Goal: Task Accomplishment & Management: Manage account settings

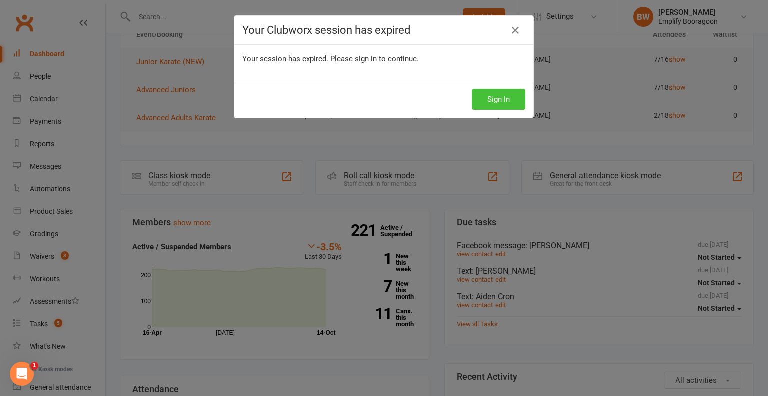
click at [518, 100] on button "Sign In" at bounding box center [499, 99] width 54 height 21
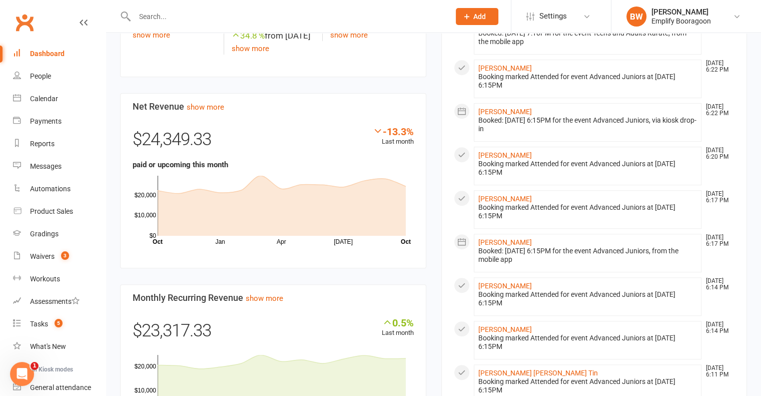
scroll to position [300, 0]
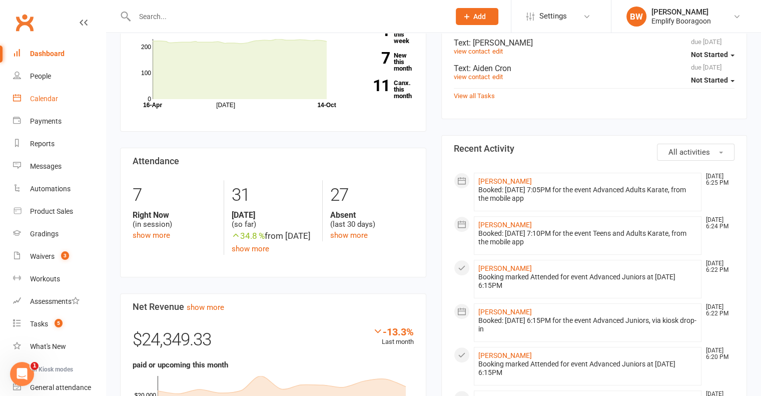
click at [31, 100] on div "Calendar" at bounding box center [44, 99] width 28 height 8
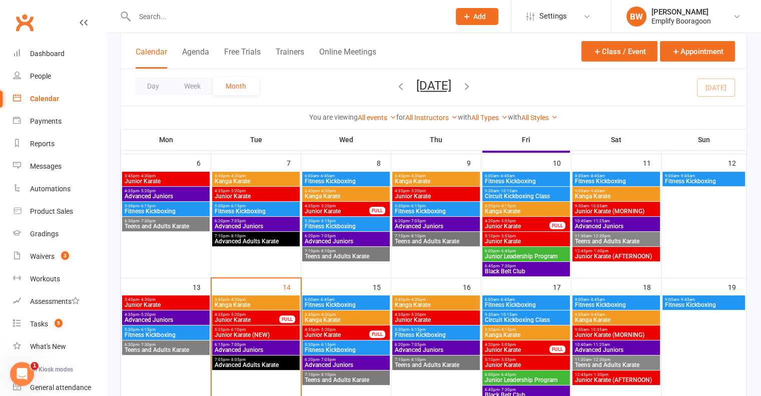
scroll to position [200, 0]
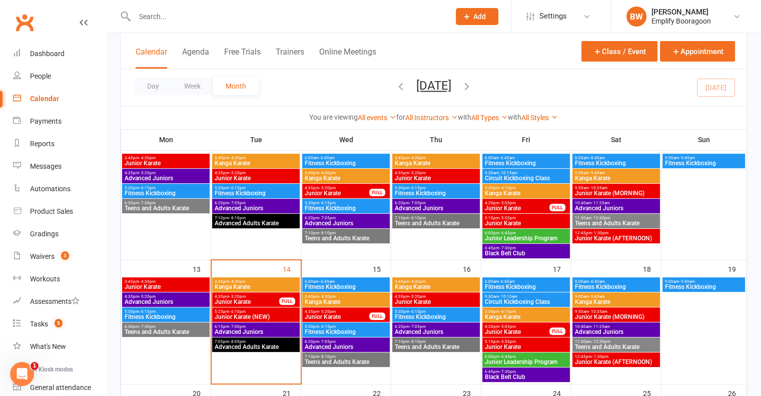
click at [344, 313] on span "4:35pm - 5:20pm" at bounding box center [337, 311] width 66 height 5
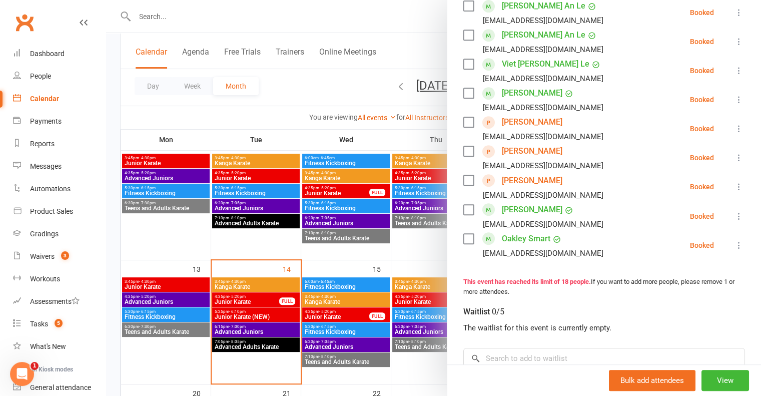
scroll to position [450, 0]
click at [365, 270] on div at bounding box center [433, 198] width 655 height 396
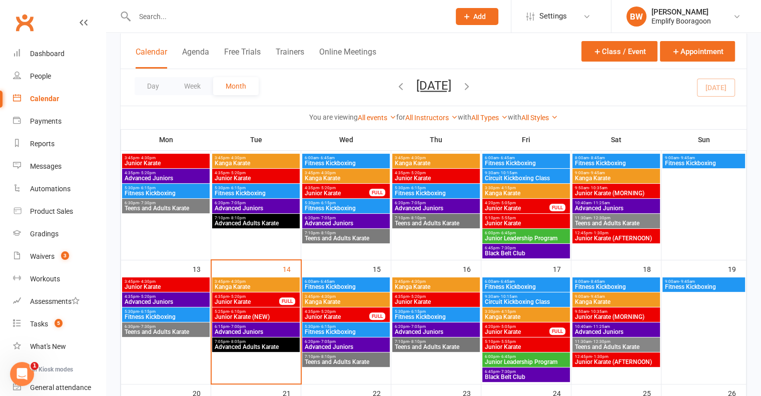
click at [434, 299] on span "Junior Karate" at bounding box center [436, 302] width 84 height 6
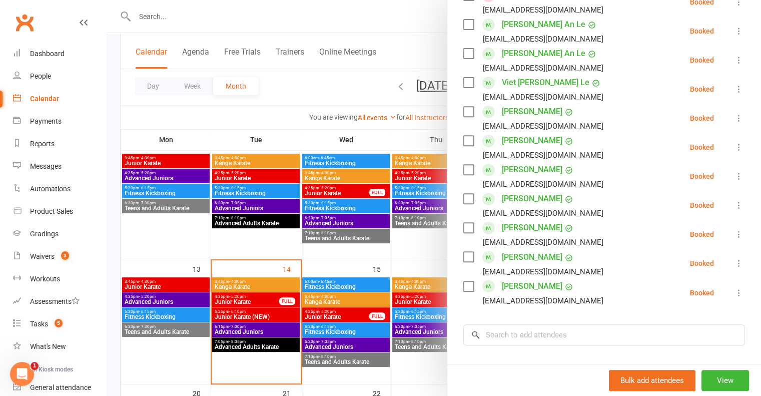
scroll to position [400, 0]
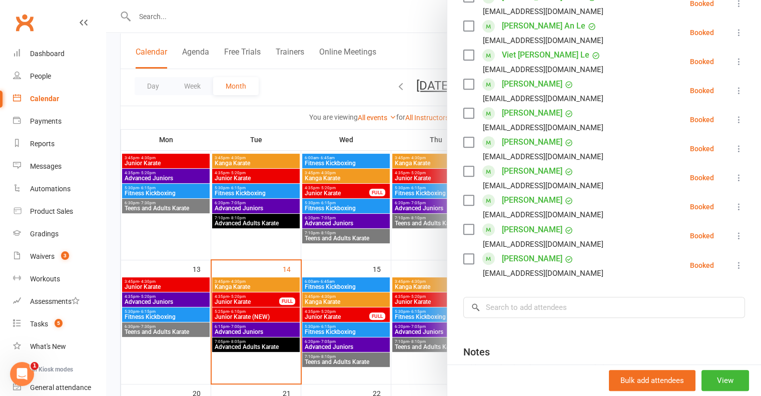
click at [334, 272] on div at bounding box center [433, 198] width 655 height 396
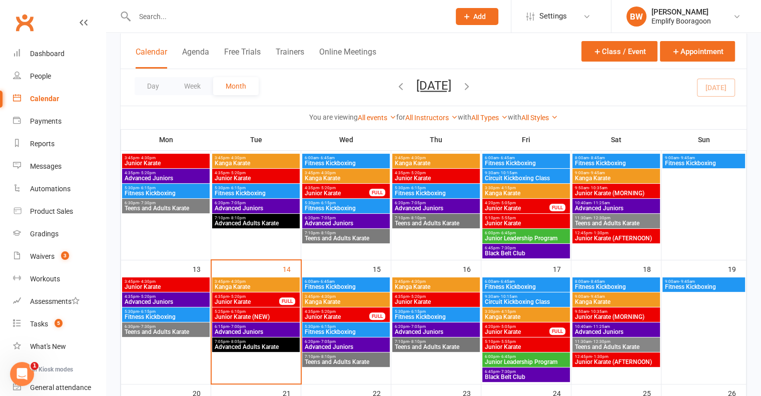
click at [420, 295] on span "- 5:20pm" at bounding box center [417, 296] width 17 height 5
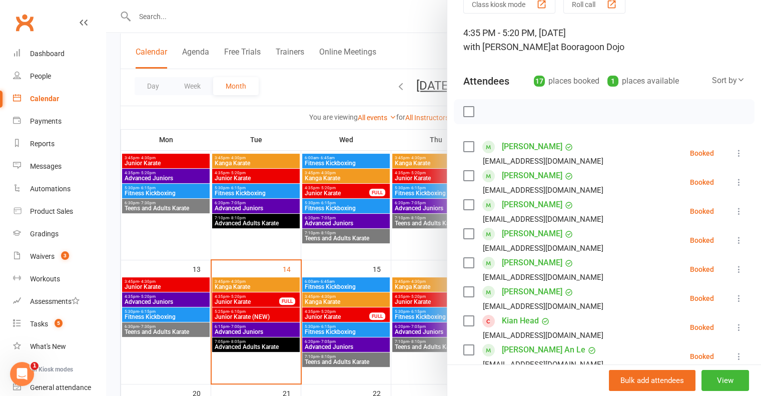
scroll to position [150, 0]
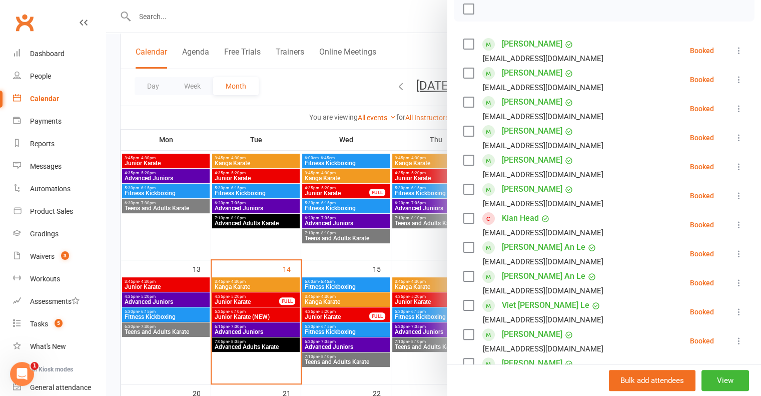
click at [332, 281] on div at bounding box center [433, 198] width 655 height 396
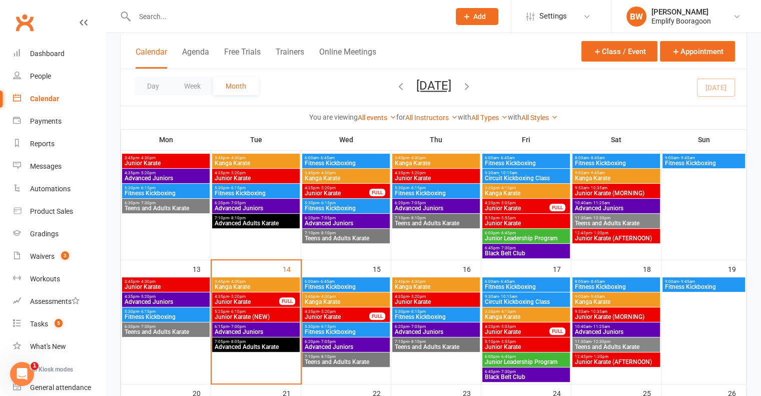
click at [516, 324] on span "4:20pm - 5:05pm" at bounding box center [517, 326] width 66 height 5
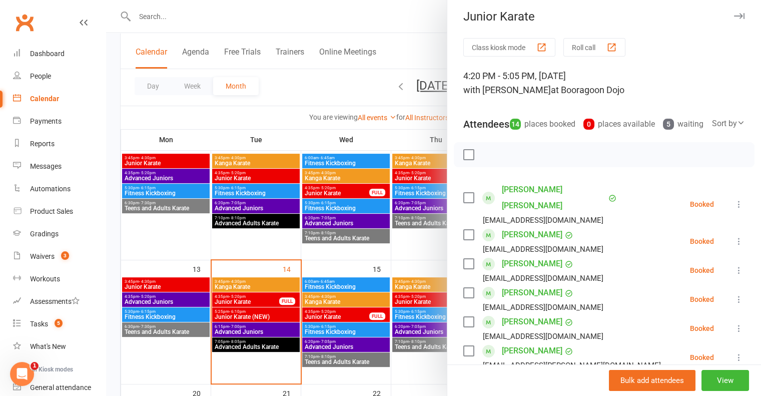
scroll to position [0, 0]
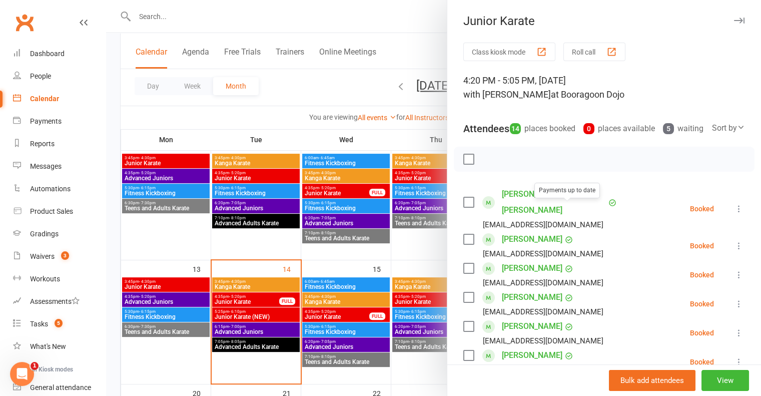
click at [345, 228] on div at bounding box center [433, 198] width 655 height 396
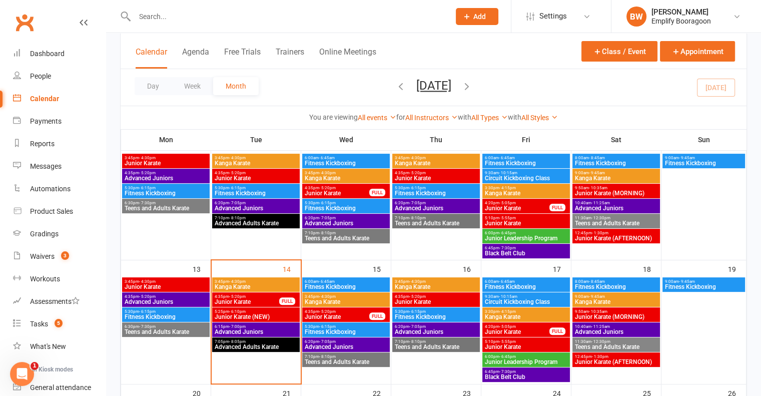
click at [542, 344] on span "Junior Karate" at bounding box center [526, 347] width 84 height 6
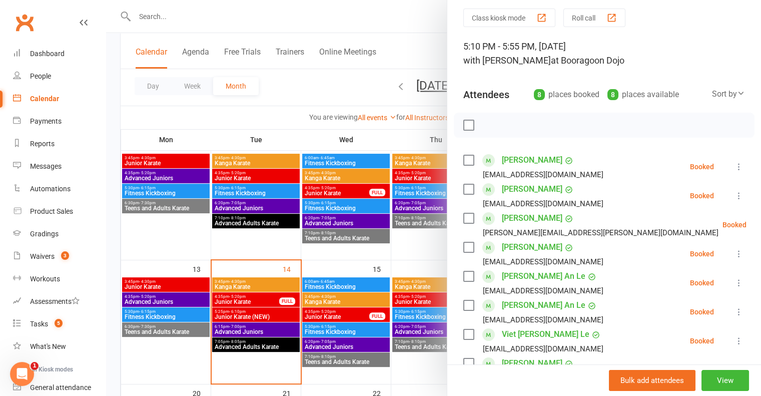
scroll to position [33, 0]
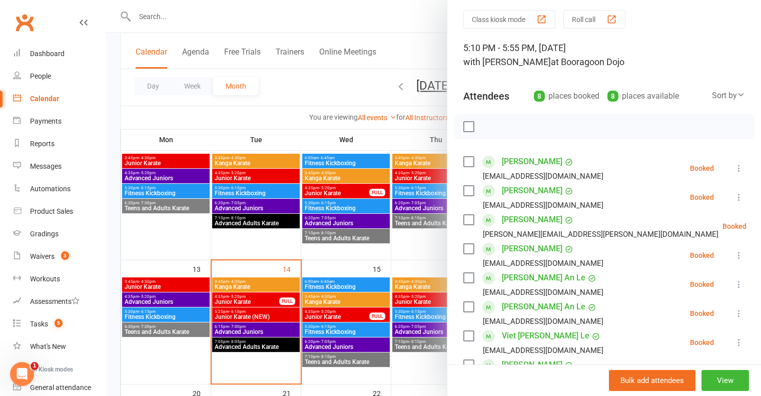
drag, startPoint x: 323, startPoint y: 261, endPoint x: 355, endPoint y: 263, distance: 32.1
click at [323, 261] on div at bounding box center [433, 198] width 655 height 396
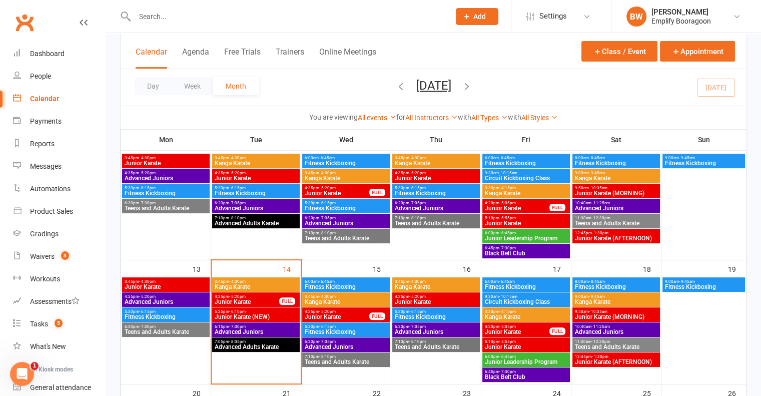
click at [532, 207] on span "Junior Karate" at bounding box center [517, 208] width 66 height 6
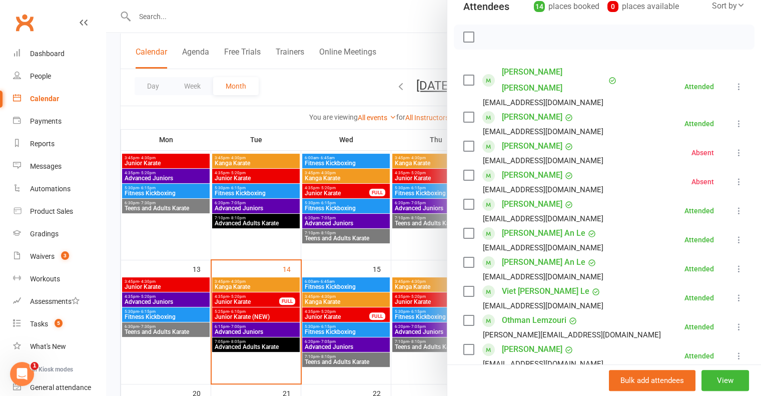
scroll to position [350, 0]
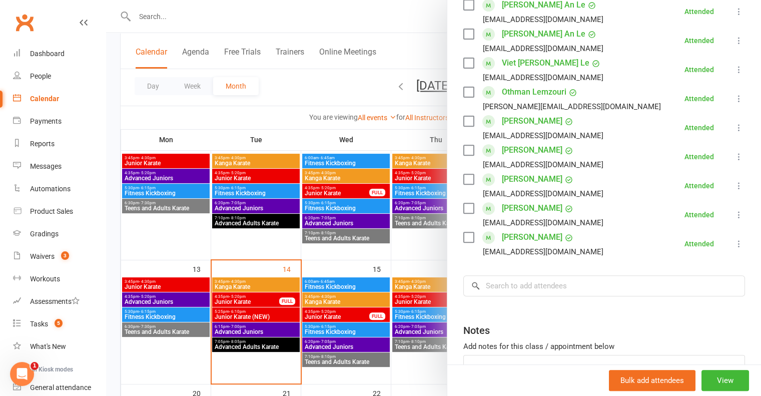
click at [397, 229] on div at bounding box center [433, 198] width 655 height 396
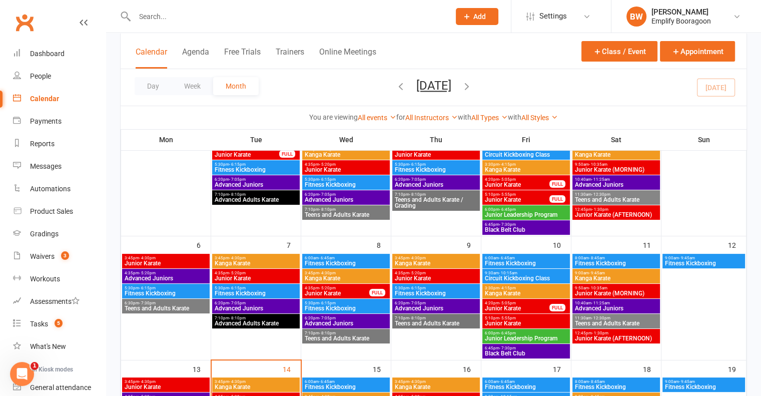
scroll to position [50, 0]
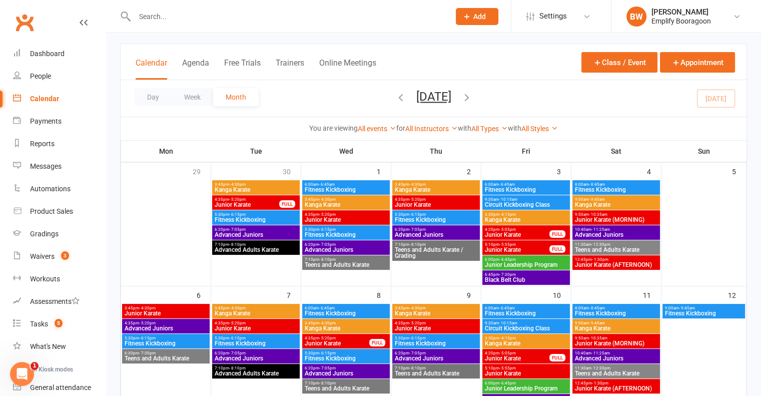
click at [531, 232] on span "Junior Karate" at bounding box center [517, 235] width 66 height 6
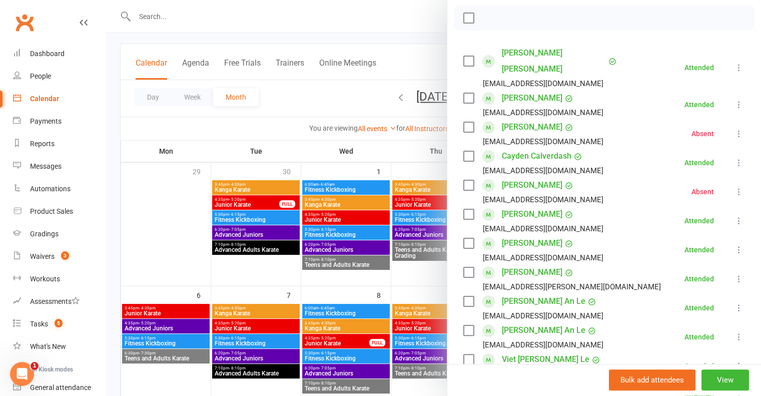
scroll to position [150, 0]
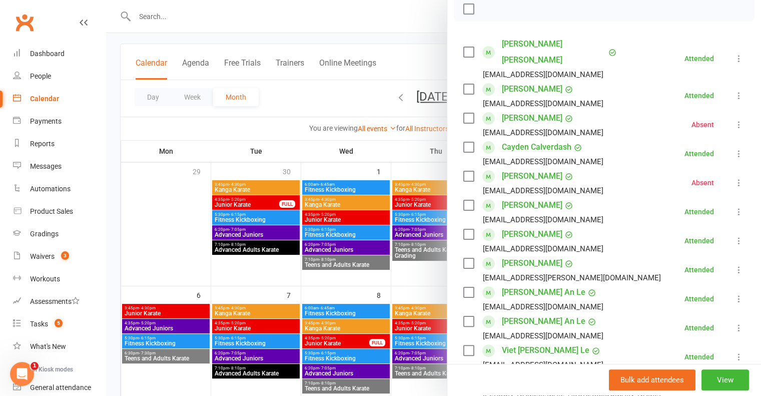
click at [394, 231] on div at bounding box center [433, 198] width 655 height 396
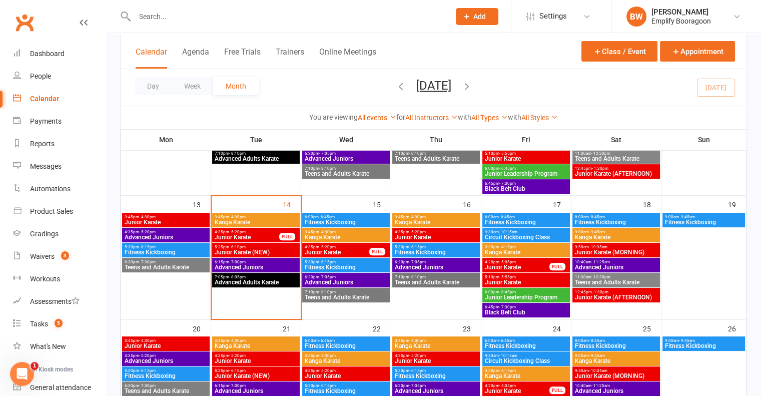
scroll to position [250, 0]
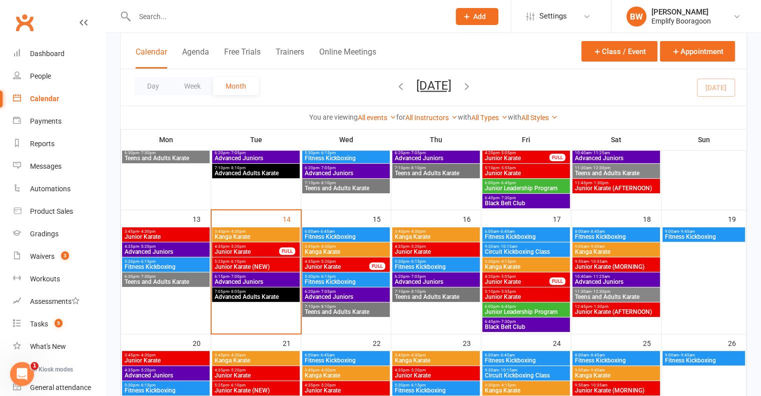
click at [523, 278] on span "4:20pm - 5:05pm" at bounding box center [517, 276] width 66 height 5
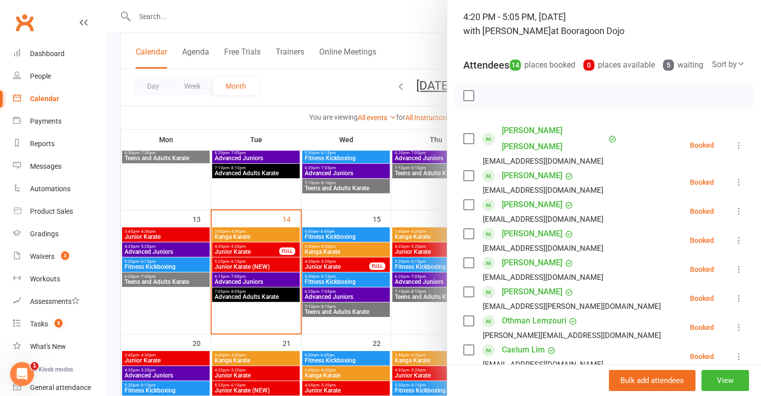
scroll to position [200, 0]
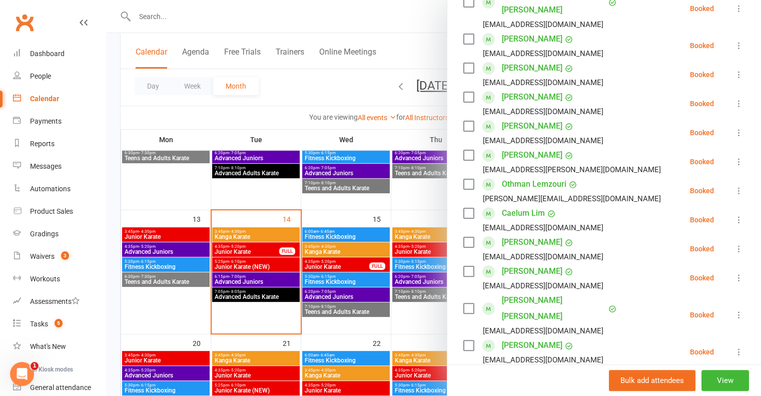
click at [317, 225] on div at bounding box center [433, 198] width 655 height 396
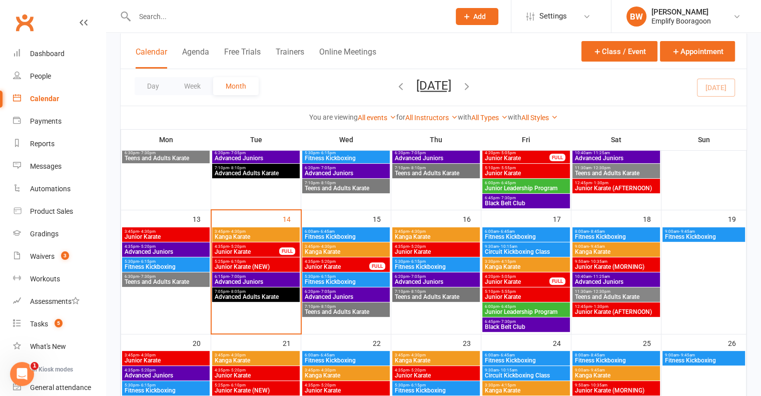
click at [519, 292] on span "5:10pm - 5:55pm" at bounding box center [526, 291] width 84 height 5
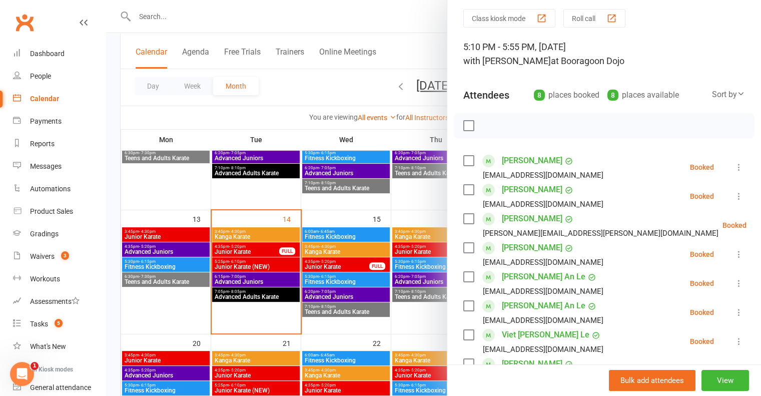
scroll to position [50, 0]
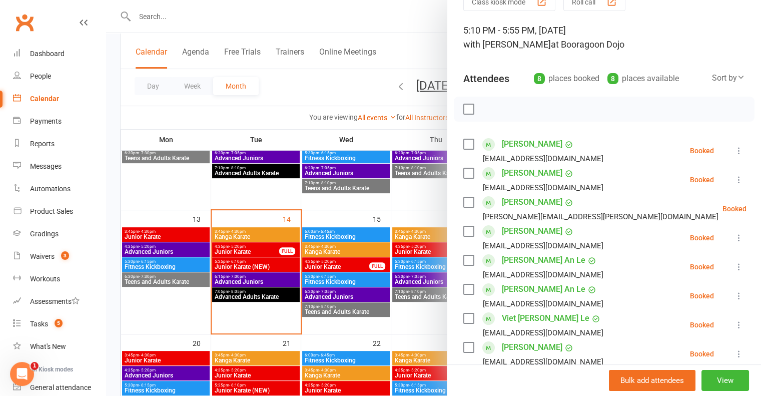
click at [324, 220] on div at bounding box center [433, 198] width 655 height 396
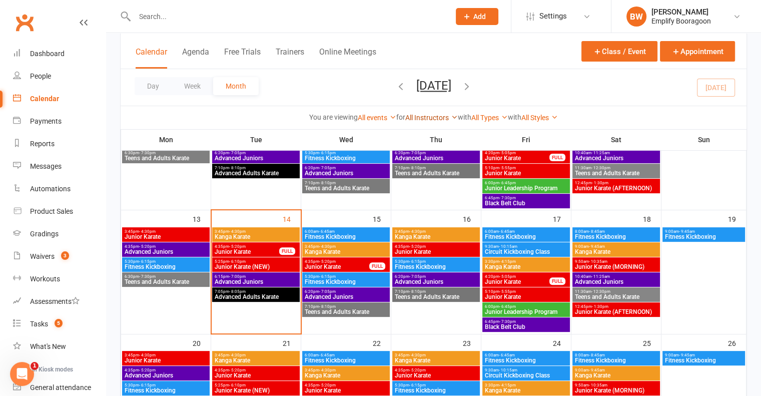
click at [416, 120] on link "All Instructors" at bounding box center [431, 118] width 53 height 8
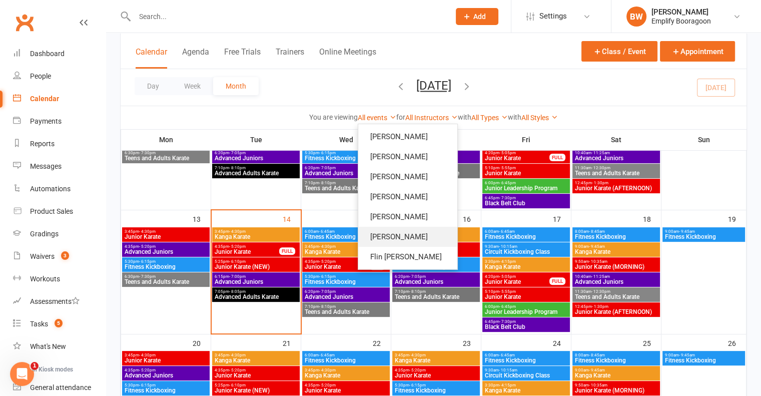
click at [396, 242] on link "[PERSON_NAME]" at bounding box center [407, 237] width 99 height 20
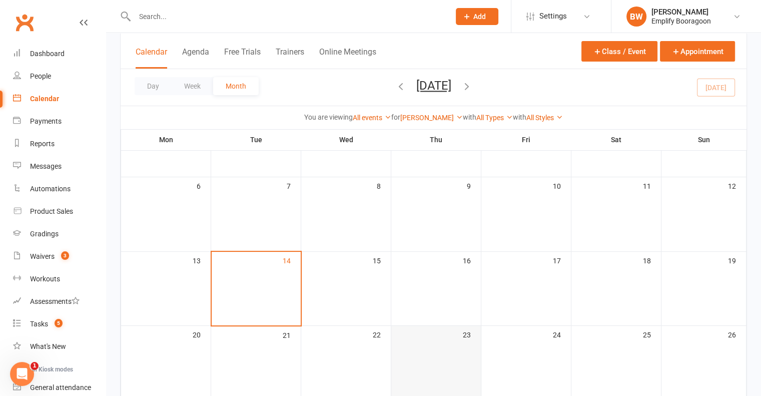
scroll to position [100, 0]
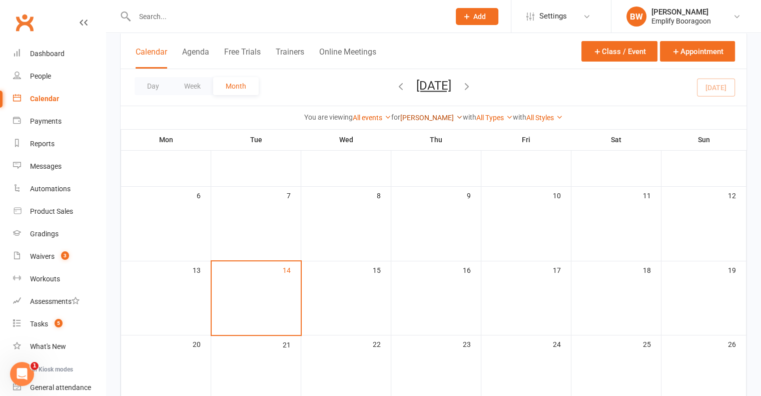
click at [417, 119] on link "[PERSON_NAME]" at bounding box center [431, 118] width 63 height 8
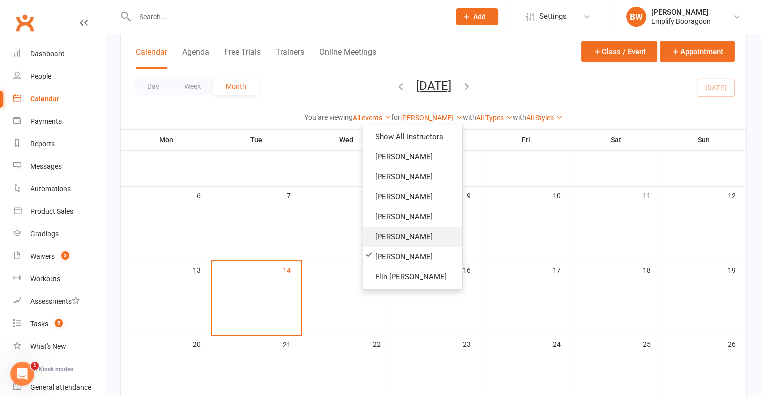
click at [400, 235] on link "[PERSON_NAME]" at bounding box center [412, 237] width 99 height 20
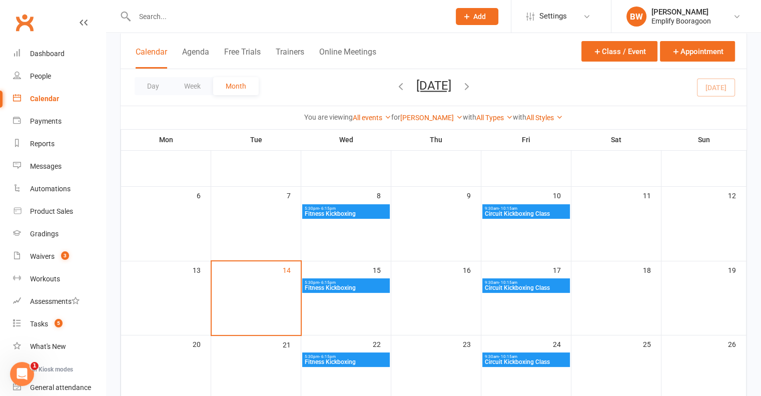
click at [400, 115] on strong "for" at bounding box center [395, 117] width 9 height 8
click at [421, 116] on link "[PERSON_NAME]" at bounding box center [431, 118] width 63 height 8
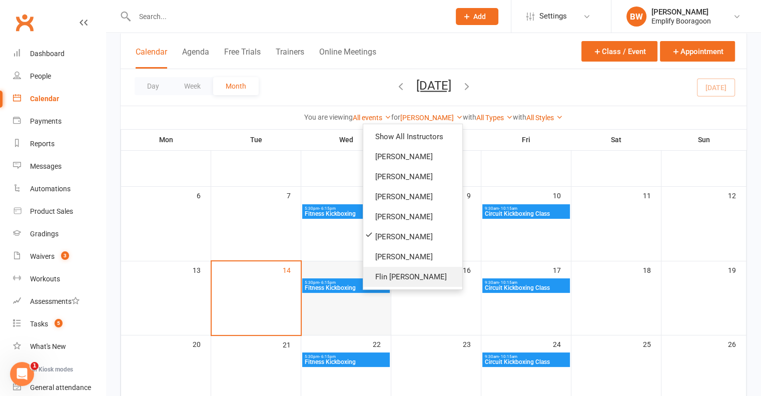
click at [379, 278] on link "Flin [PERSON_NAME]" at bounding box center [412, 277] width 99 height 20
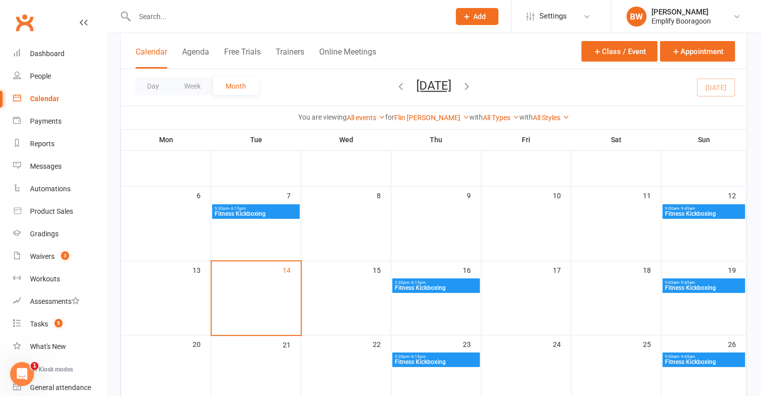
click at [465, 280] on span "5:30pm - 6:15pm" at bounding box center [436, 282] width 84 height 5
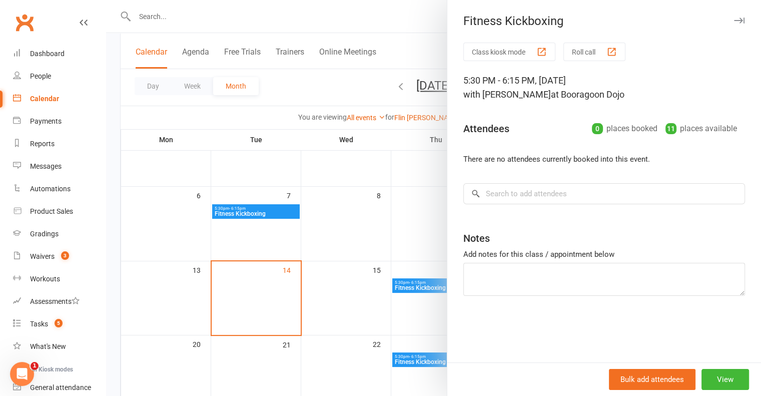
click at [357, 200] on div at bounding box center [433, 198] width 655 height 396
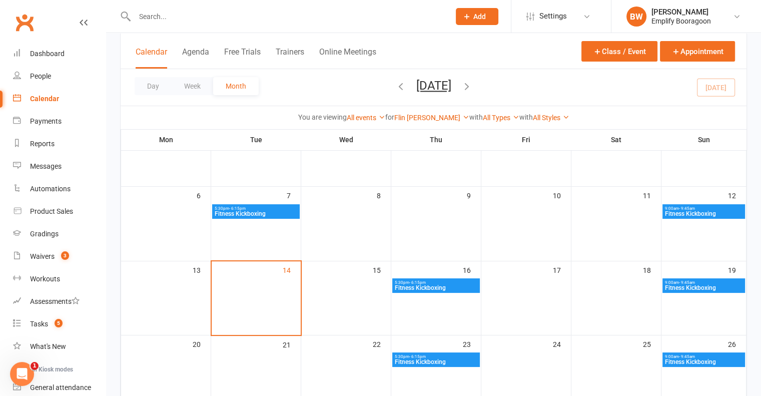
click at [272, 210] on span "5:30pm - 6:15pm" at bounding box center [256, 208] width 84 height 5
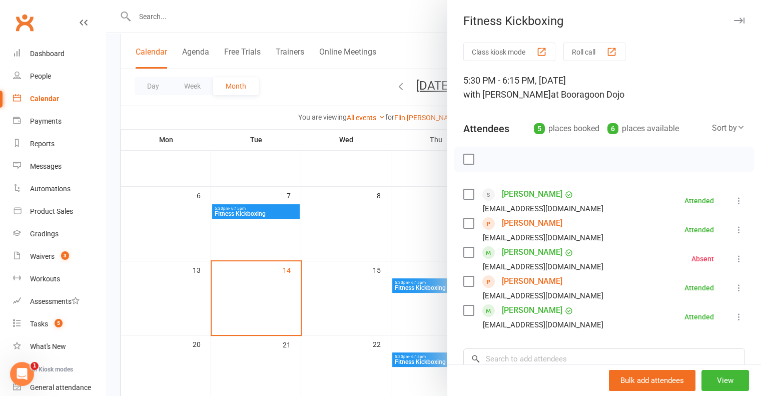
click at [348, 150] on div at bounding box center [433, 198] width 655 height 396
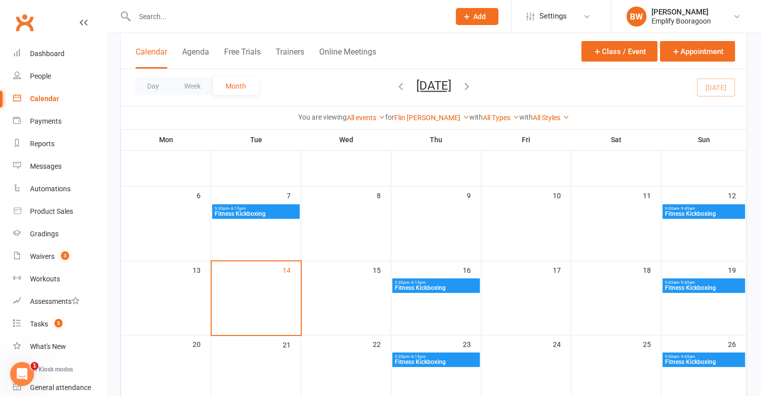
click at [684, 209] on span "- 9:45am" at bounding box center [687, 208] width 16 height 5
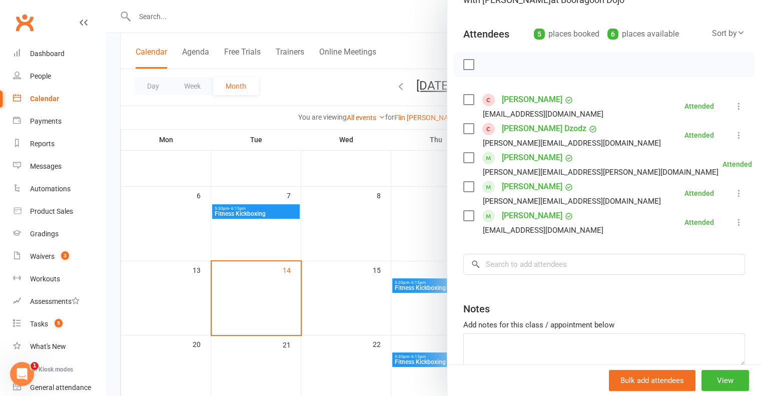
scroll to position [100, 0]
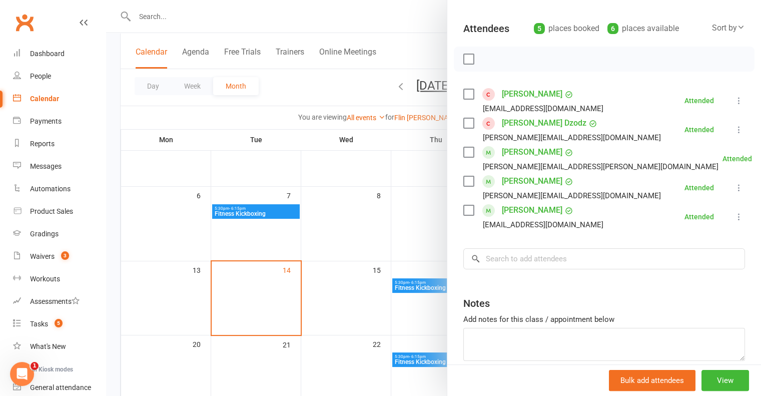
click at [345, 154] on div at bounding box center [433, 198] width 655 height 396
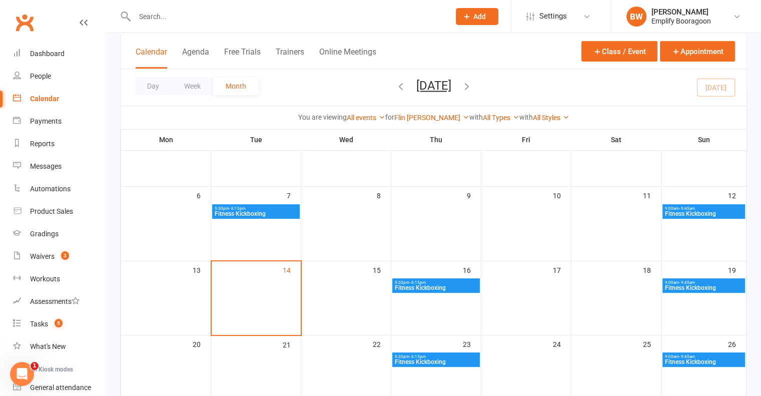
click at [433, 122] on div "Flin Rozario Jamieson Show All Instructors Scott O'Donnell Lucas Waddams Brodie…" at bounding box center [431, 117] width 75 height 11
click at [431, 120] on link "Flin [PERSON_NAME]" at bounding box center [431, 118] width 75 height 8
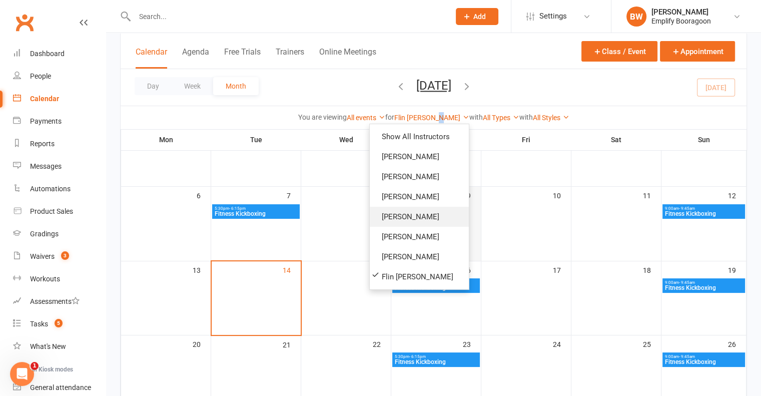
click at [411, 215] on link "[PERSON_NAME]" at bounding box center [419, 217] width 99 height 20
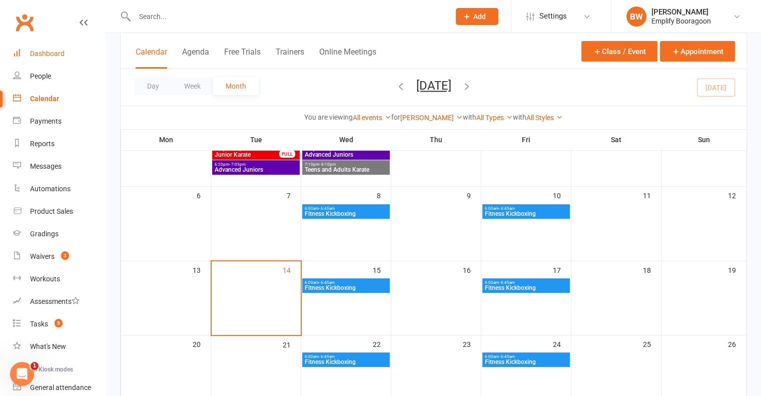
click at [56, 61] on link "Dashboard" at bounding box center [59, 54] width 93 height 23
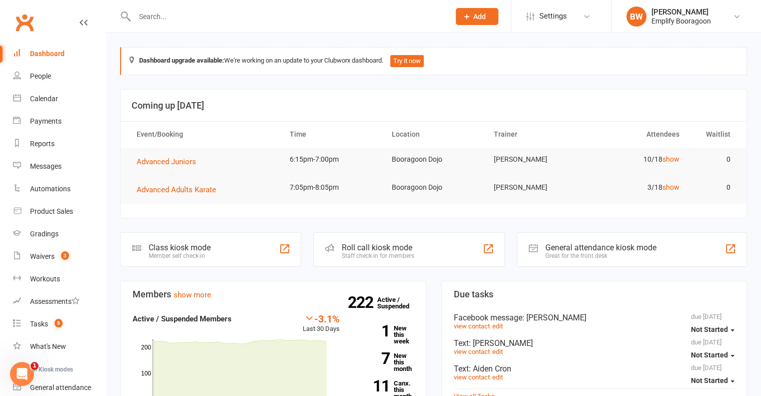
click at [669, 182] on td "3/18 show" at bounding box center [637, 188] width 102 height 24
click at [672, 186] on link "show" at bounding box center [670, 187] width 17 height 8
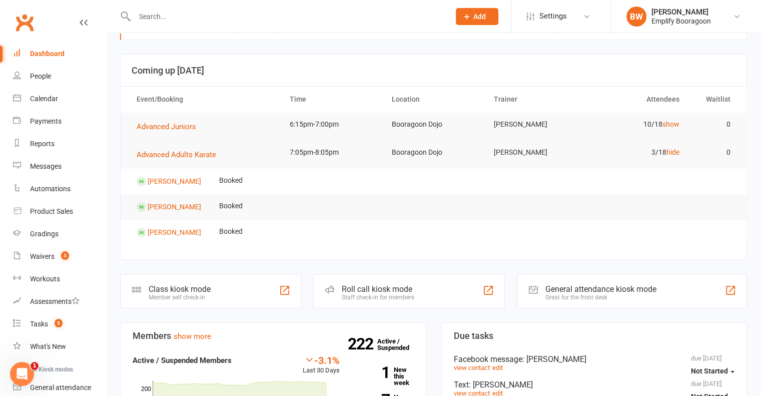
scroll to position [50, 0]
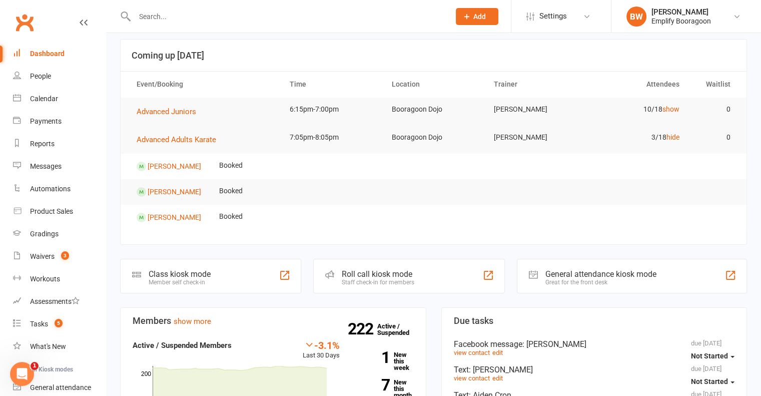
click at [534, 206] on tr "Brian Van Bueren Booked" at bounding box center [434, 218] width 626 height 26
click at [59, 209] on div "Product Sales" at bounding box center [51, 211] width 43 height 8
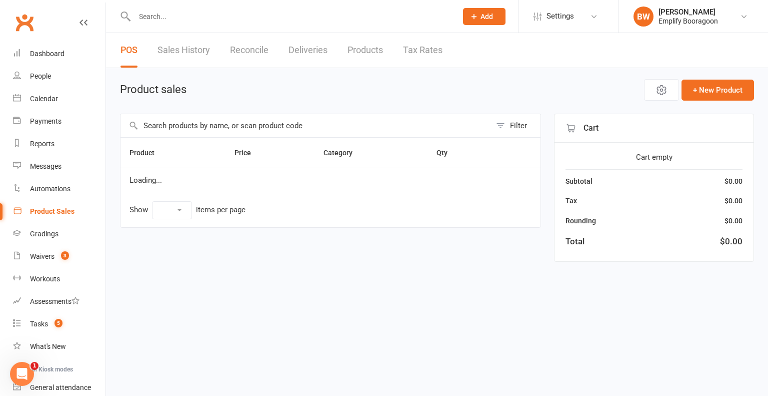
select select "100"
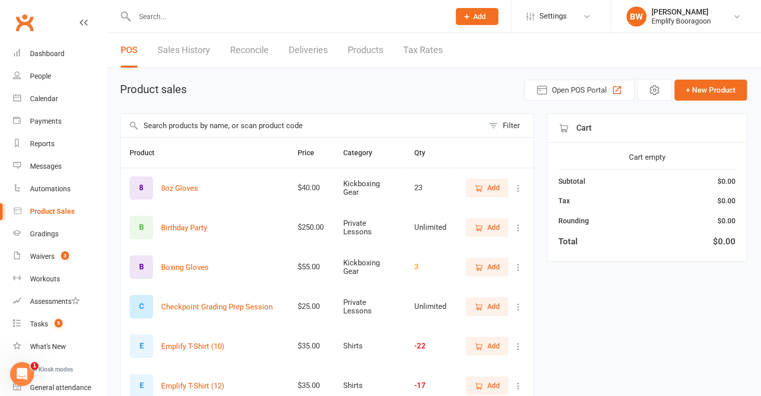
click at [366, 128] on input "text" at bounding box center [302, 125] width 363 height 23
type input "b"
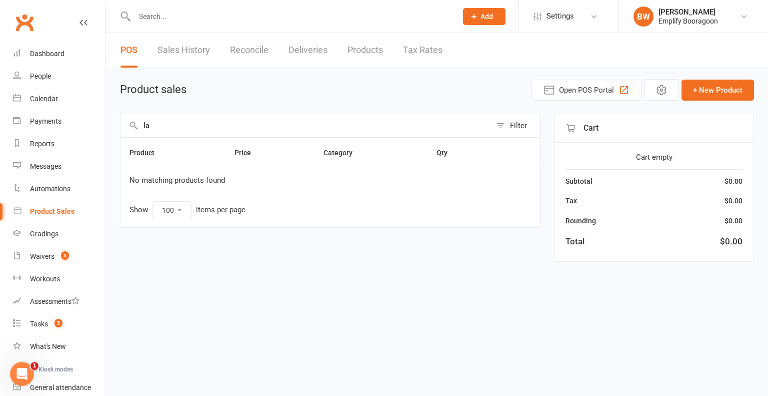
type input "l"
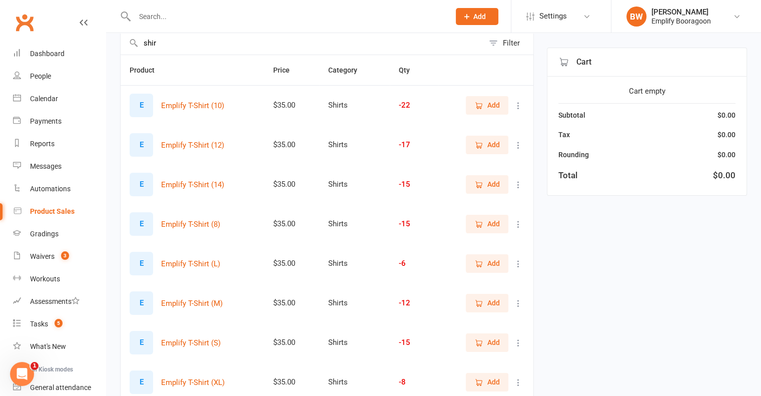
scroll to position [100, 0]
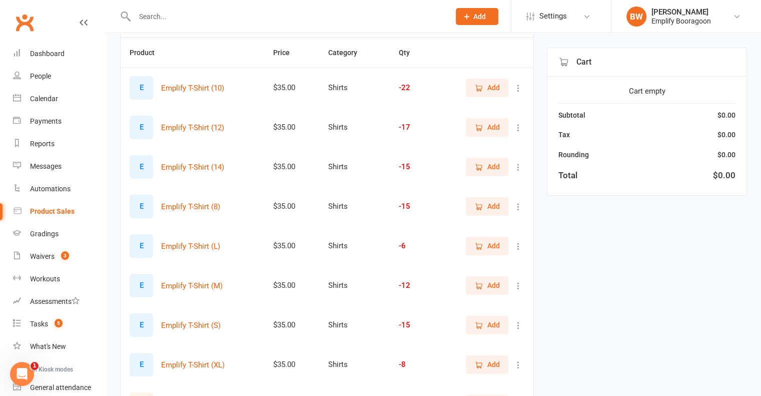
type input "shir"
click at [488, 246] on span "Add" at bounding box center [493, 245] width 13 height 11
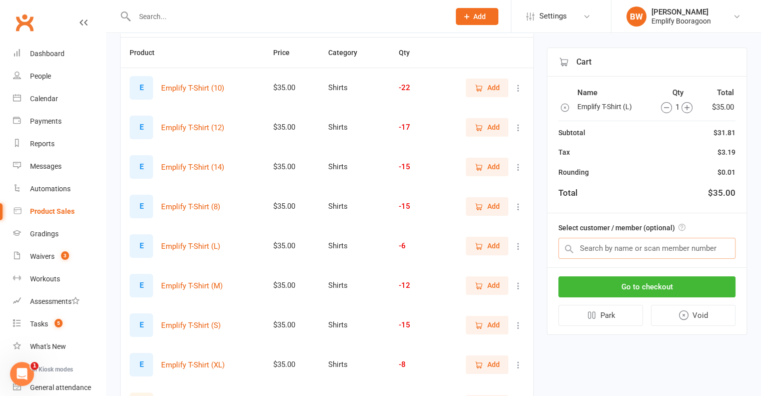
click at [630, 250] on input "text" at bounding box center [646, 248] width 177 height 21
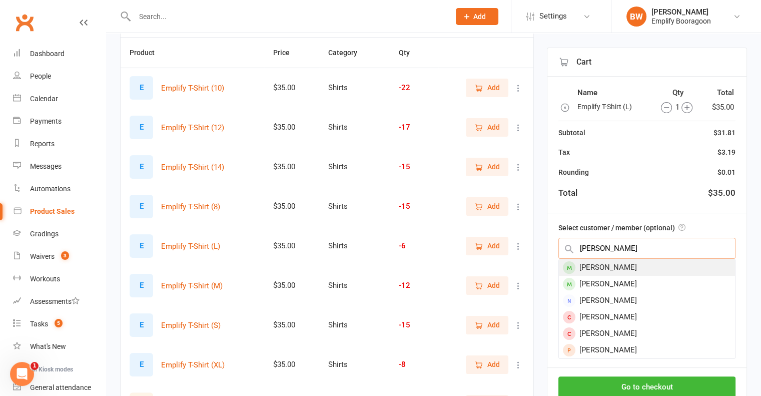
type input "brian"
click at [636, 262] on div "Brian Van Bueren" at bounding box center [647, 267] width 176 height 17
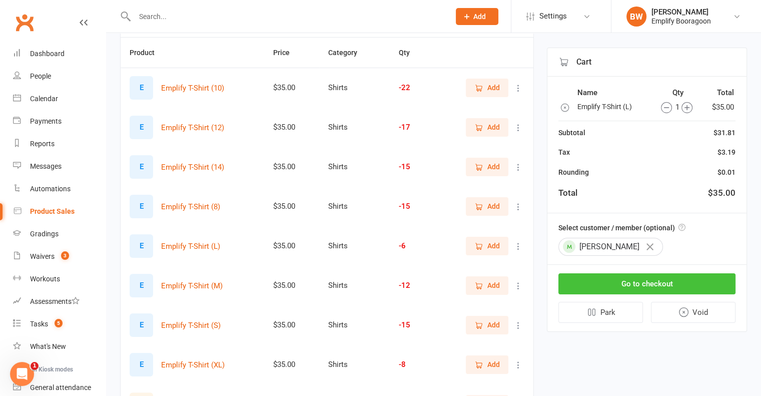
click at [645, 283] on button "Go to checkout" at bounding box center [646, 283] width 177 height 21
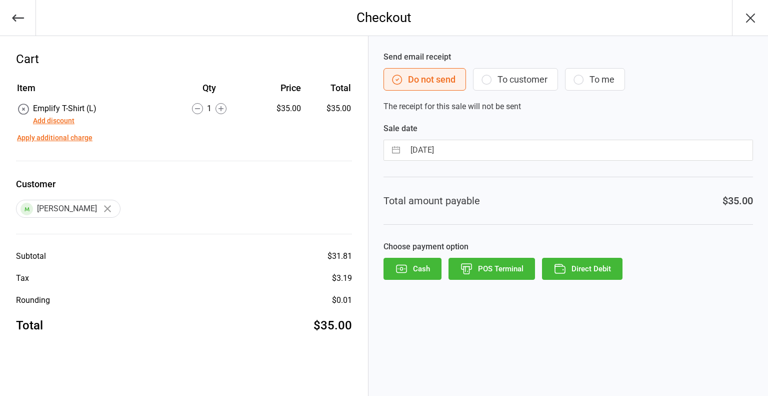
click at [592, 276] on button "Direct Debit" at bounding box center [582, 269] width 81 height 22
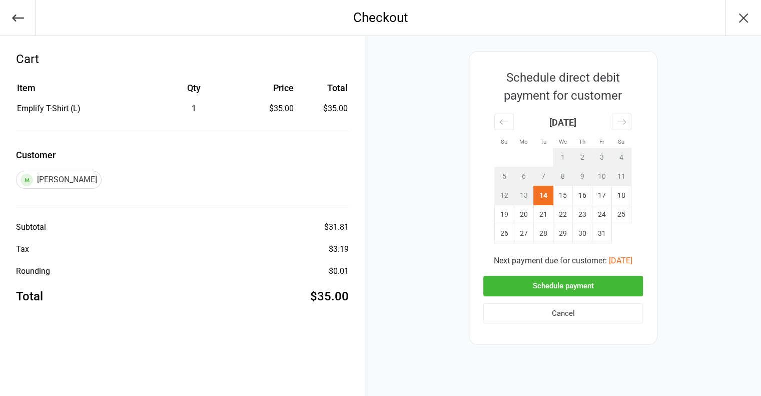
click at [571, 284] on button "Schedule payment" at bounding box center [563, 286] width 160 height 21
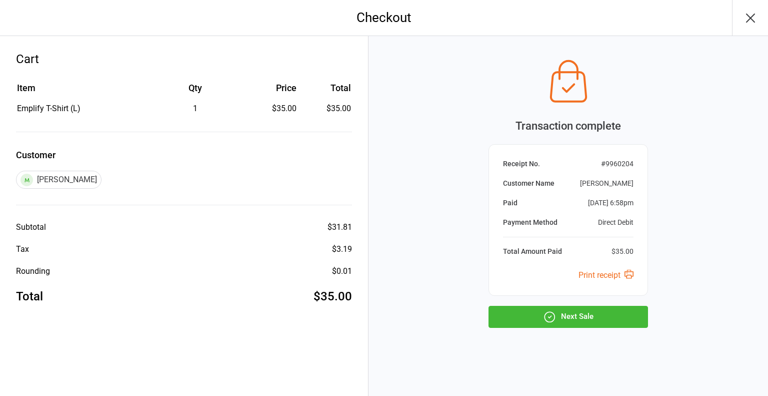
click at [567, 316] on button "Next Sale" at bounding box center [569, 317] width 160 height 22
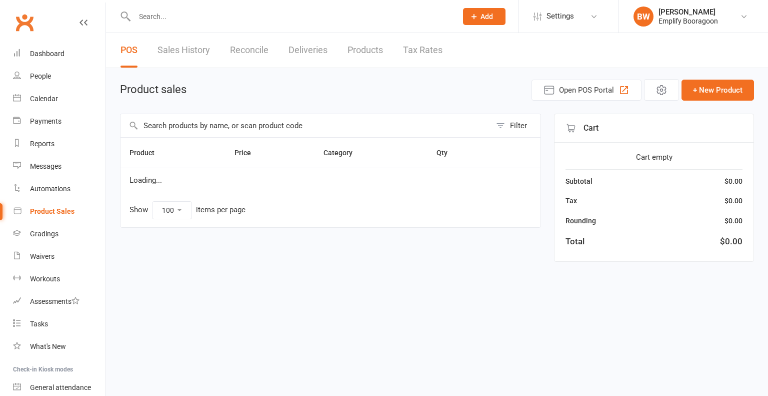
select select "100"
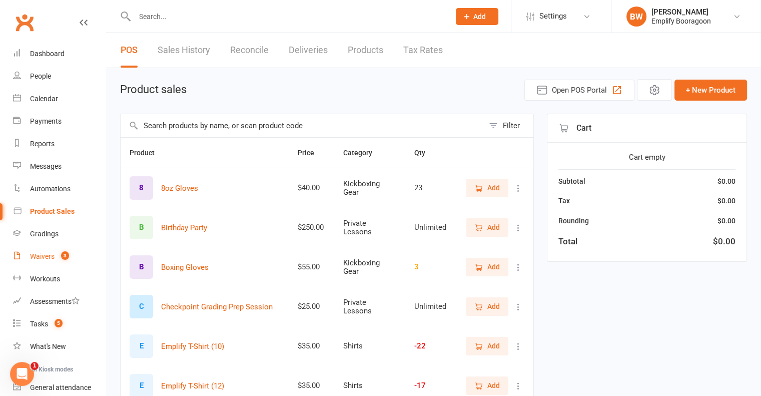
click at [48, 255] on div "Waivers" at bounding box center [42, 256] width 25 height 8
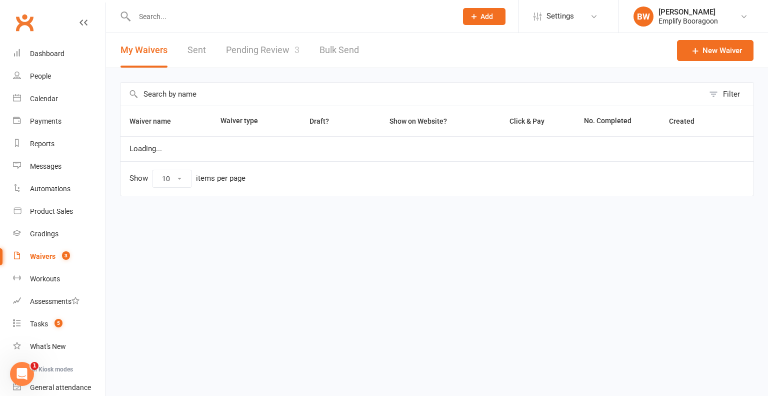
select select "100"
click at [274, 45] on link "Pending Review 3" at bounding box center [263, 50] width 74 height 35
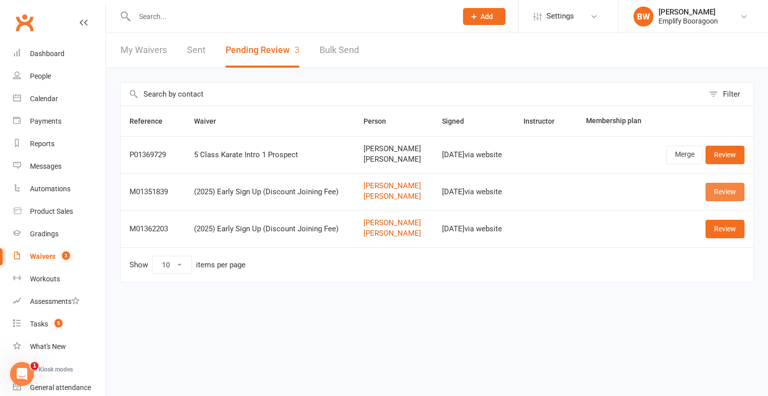
click at [718, 188] on link "Review" at bounding box center [725, 192] width 39 height 18
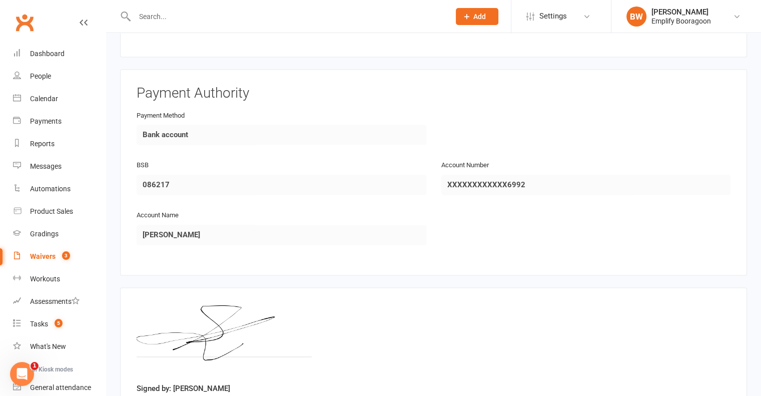
scroll to position [1537, 0]
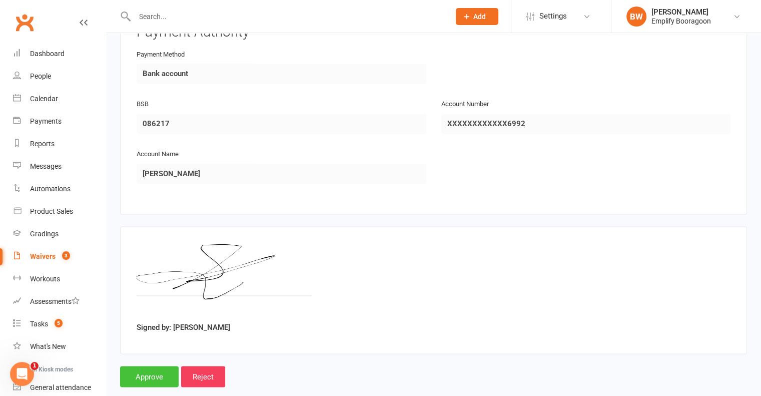
click at [156, 366] on input "Approve" at bounding box center [149, 376] width 59 height 21
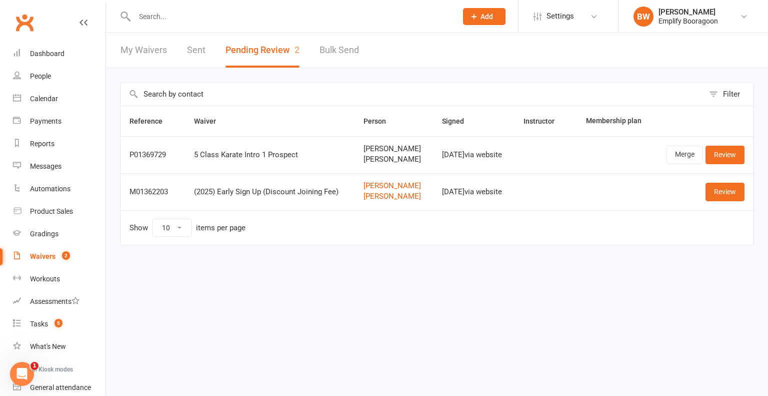
click at [758, 184] on div "Filter Reference Waiver Person Signed Instructor Membership plan P01369729 5 Cl…" at bounding box center [437, 170] width 662 height 205
click at [738, 190] on link "Review" at bounding box center [725, 192] width 39 height 18
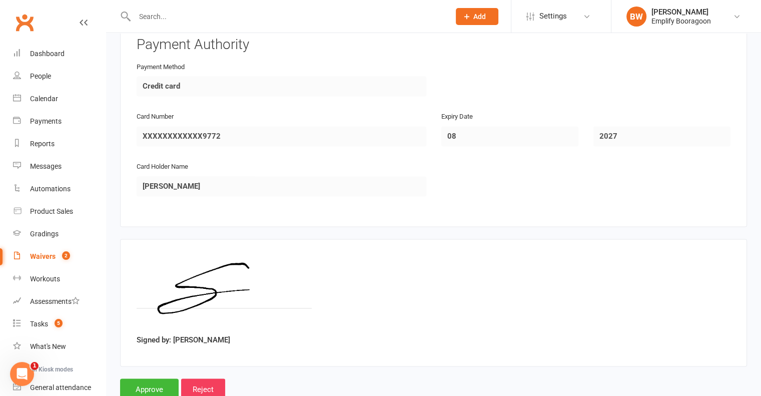
scroll to position [1537, 0]
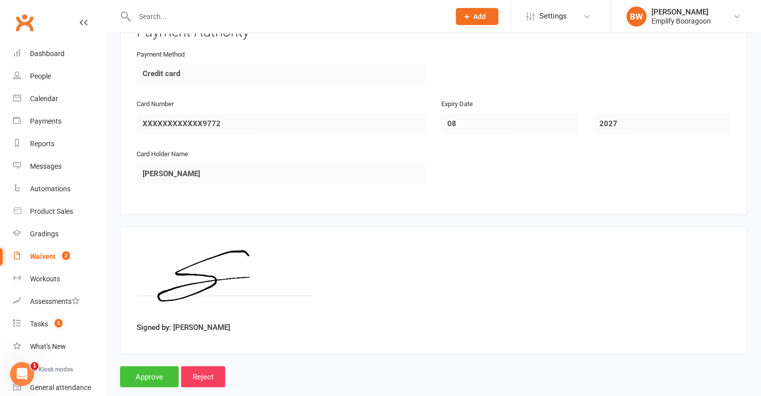
click at [140, 366] on input "Approve" at bounding box center [149, 376] width 59 height 21
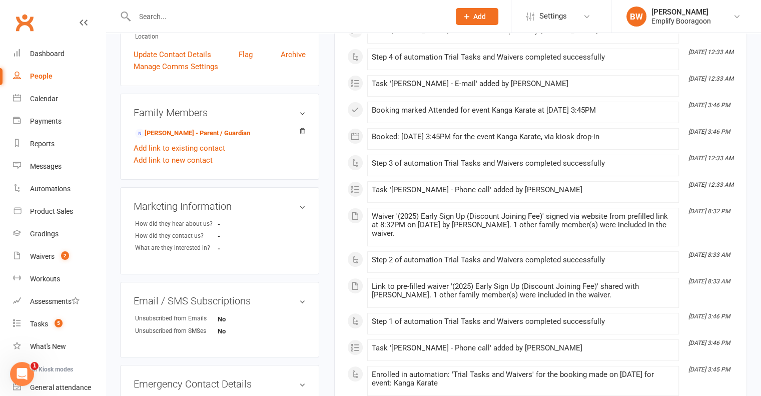
scroll to position [100, 0]
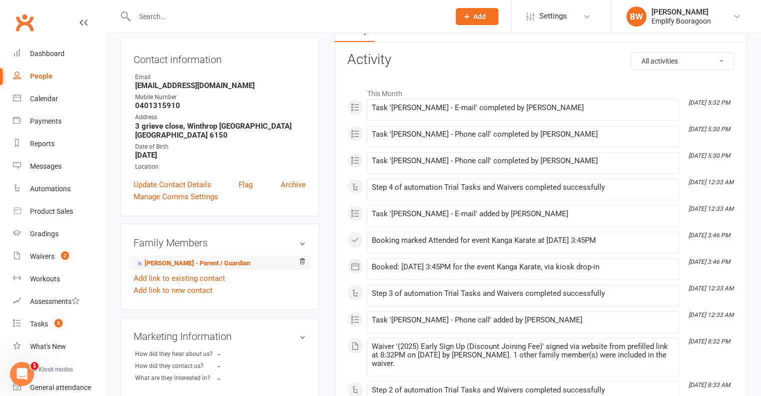
click at [208, 256] on li "[PERSON_NAME] - Parent / Guardian" at bounding box center [220, 263] width 172 height 14
click at [207, 258] on link "[PERSON_NAME] - Parent / Guardian" at bounding box center [192, 263] width 115 height 11
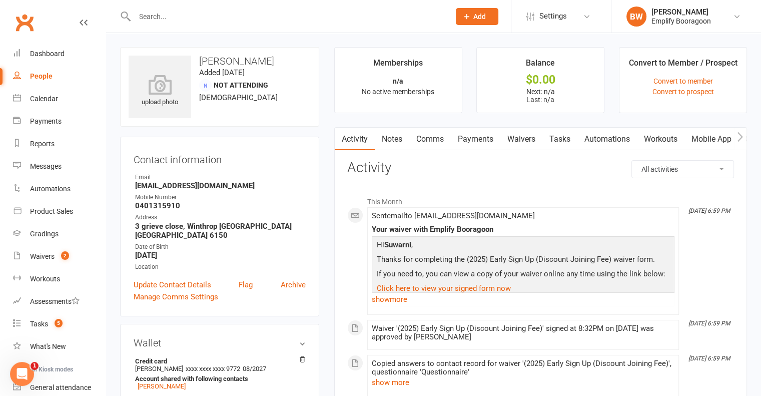
click at [230, 12] on input "text" at bounding box center [287, 17] width 311 height 14
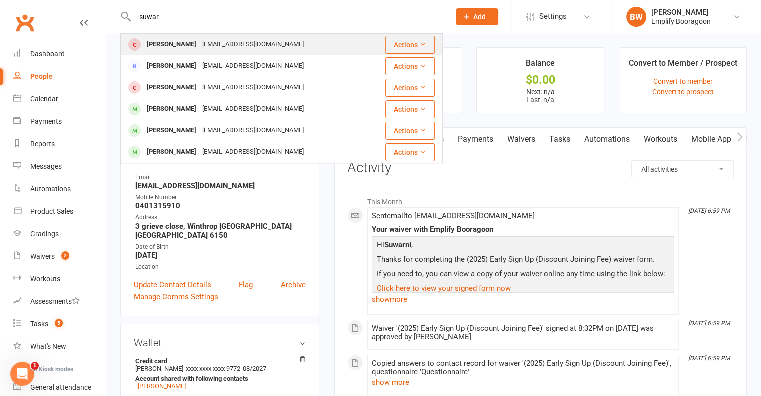
type input "suwar"
click at [218, 43] on div "[EMAIL_ADDRESS][DOMAIN_NAME]" at bounding box center [253, 44] width 108 height 15
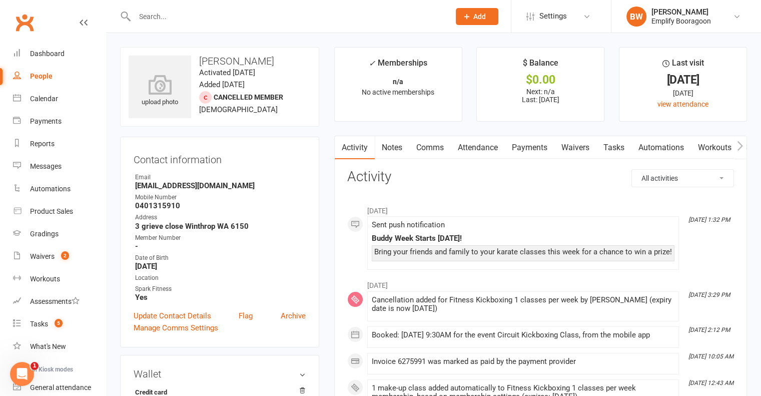
click at [188, 18] on input "text" at bounding box center [287, 17] width 311 height 14
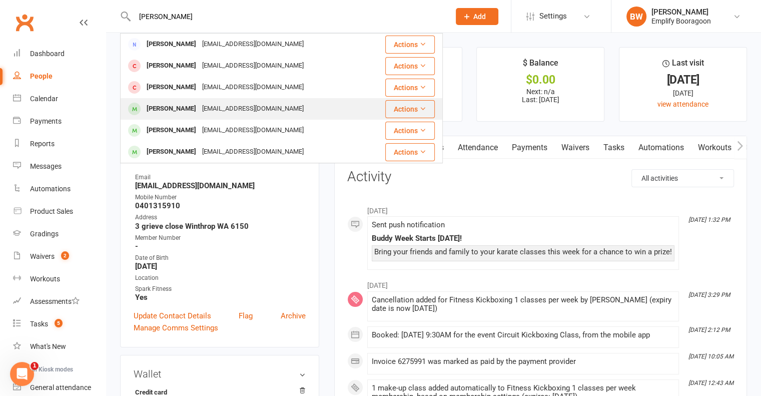
type input "[PERSON_NAME]"
click at [183, 108] on div "[PERSON_NAME]" at bounding box center [172, 109] width 56 height 15
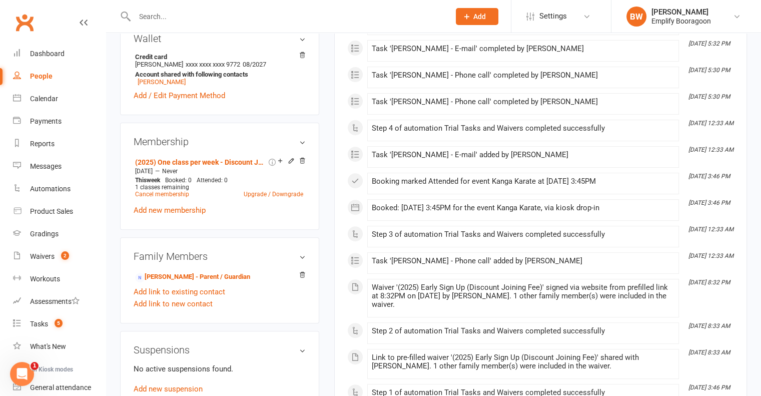
scroll to position [350, 0]
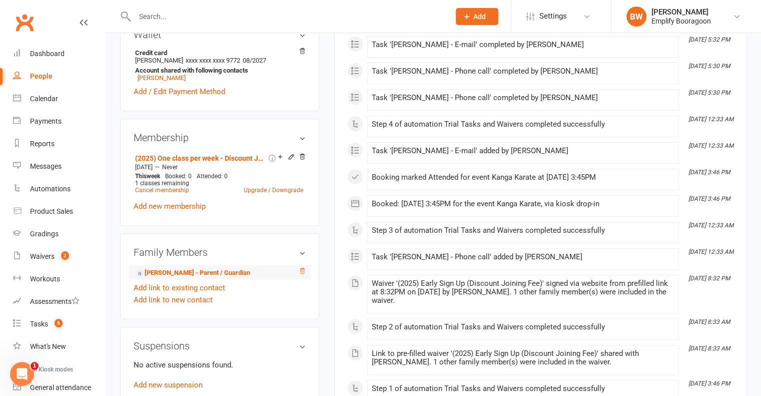
click at [304, 268] on icon at bounding box center [302, 271] width 5 height 6
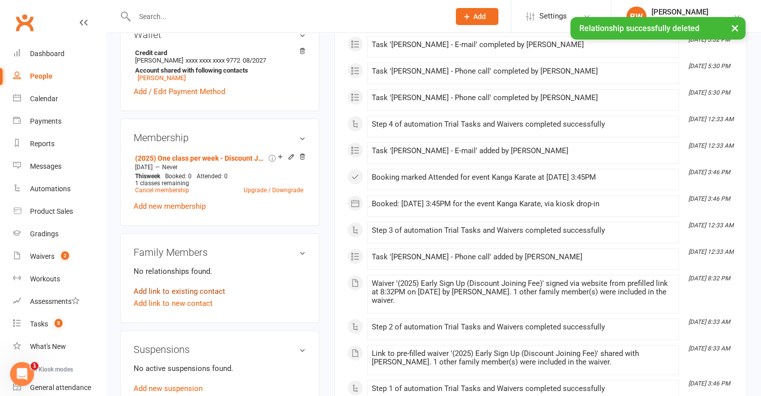
click at [183, 285] on link "Add link to existing contact" at bounding box center [180, 291] width 92 height 12
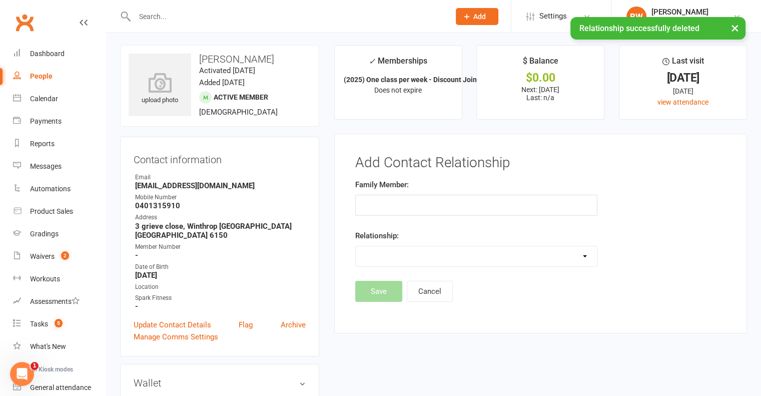
click at [428, 206] on input "text" at bounding box center [476, 205] width 242 height 21
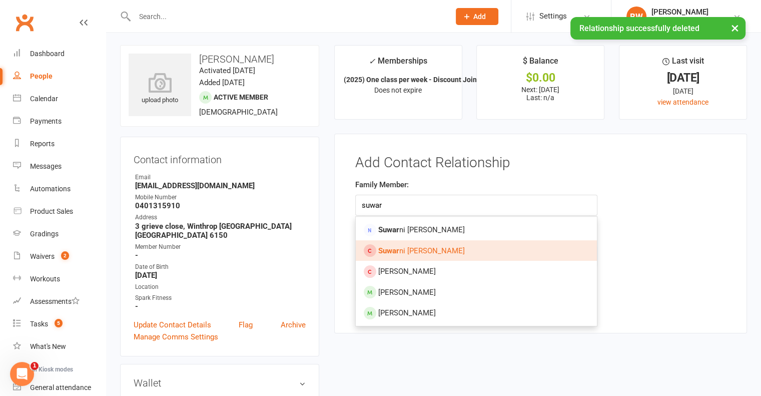
type input "suwar"
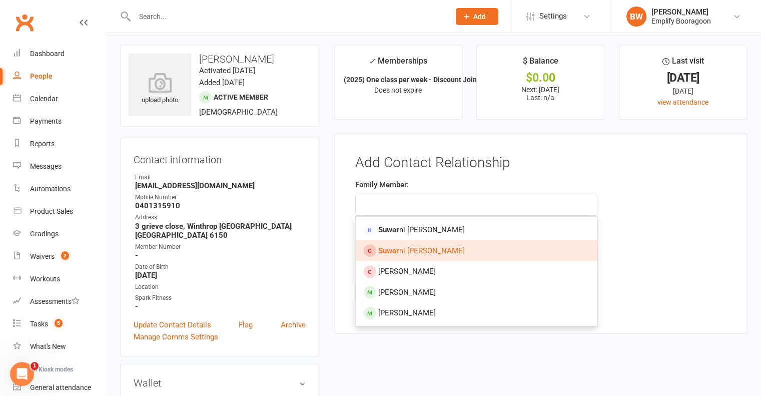
click at [426, 249] on link "Suwar ni [PERSON_NAME]" at bounding box center [476, 250] width 241 height 21
type input "[PERSON_NAME]"
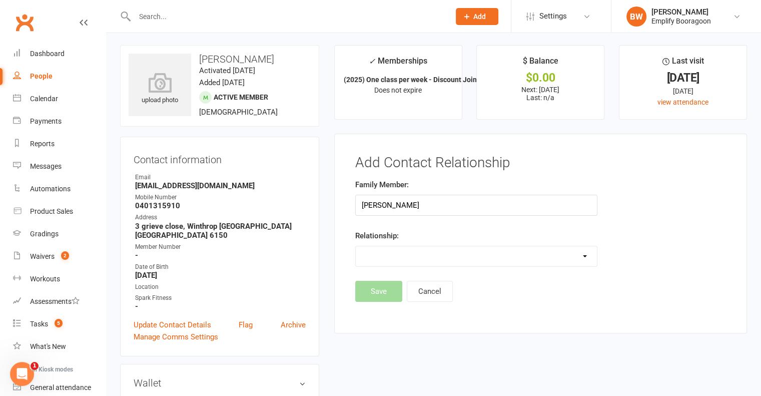
click at [428, 252] on select "Parent / Guardian Child Sibling (parent not in system) Spouse / Partner Cousin …" at bounding box center [476, 256] width 241 height 20
select select "0"
click at [356, 246] on select "Parent / Guardian Child Sibling (parent not in system) Spouse / Partner Cousin …" at bounding box center [476, 256] width 241 height 20
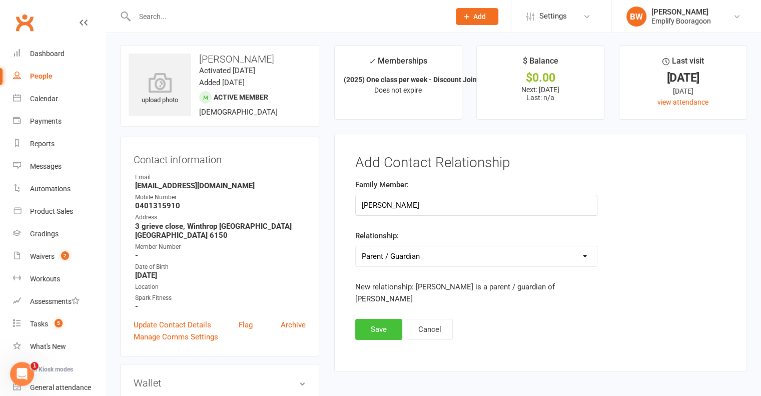
click at [385, 319] on button "Save" at bounding box center [378, 329] width 47 height 21
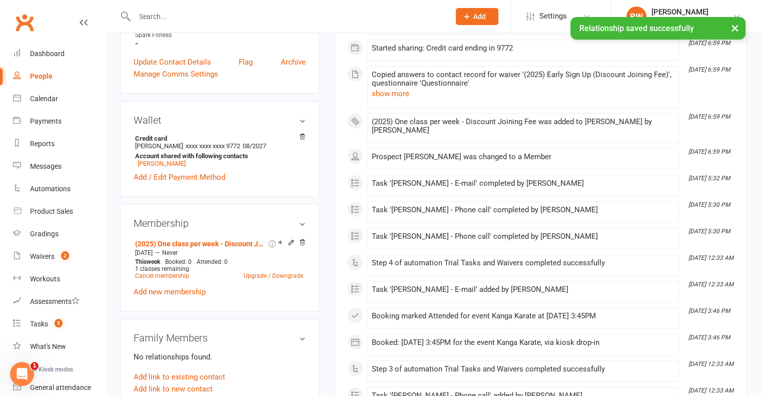
scroll to position [252, 0]
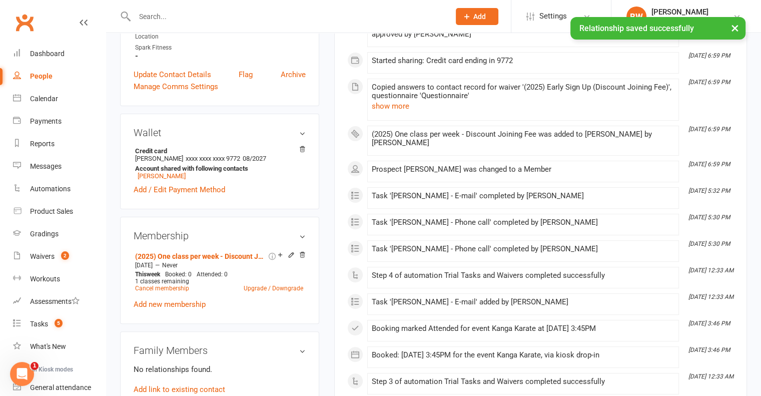
click at [48, 71] on link "People" at bounding box center [59, 76] width 93 height 23
select select "100"
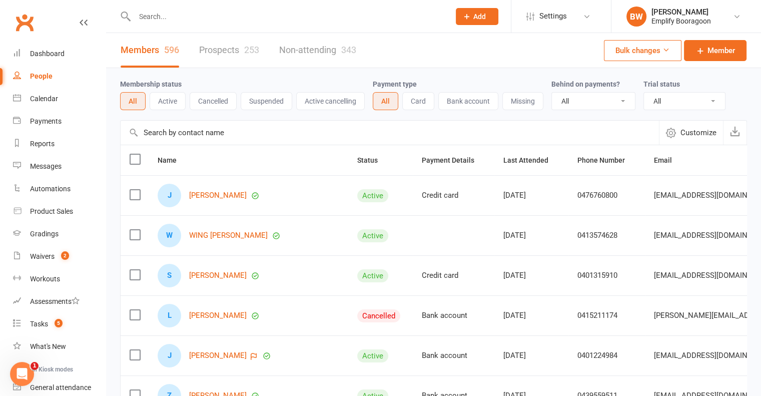
click at [225, 53] on link "Prospects 253" at bounding box center [229, 50] width 60 height 35
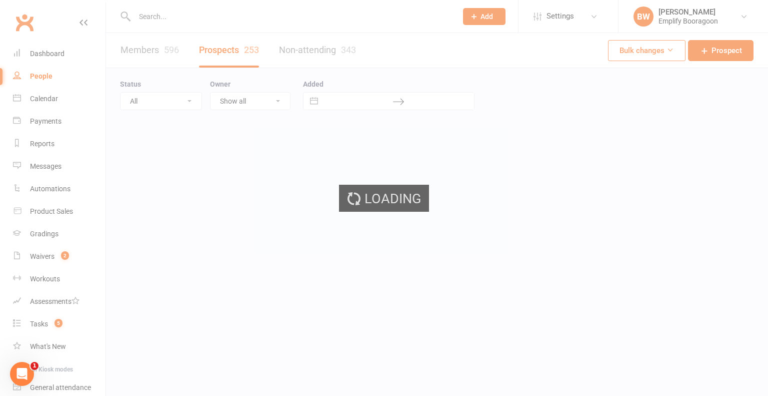
select select "100"
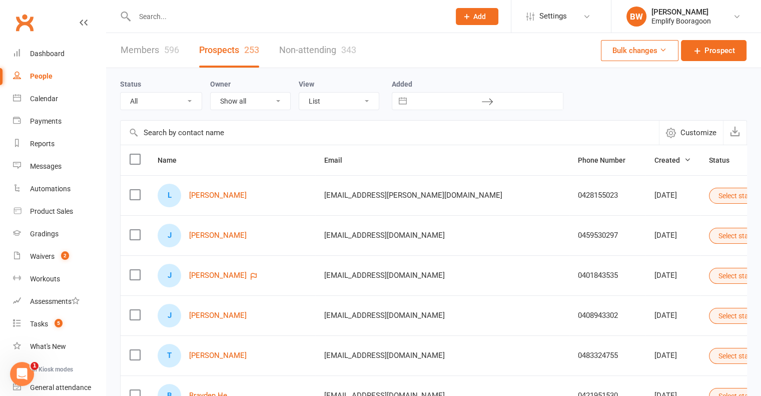
click at [232, 135] on input "text" at bounding box center [390, 133] width 538 height 24
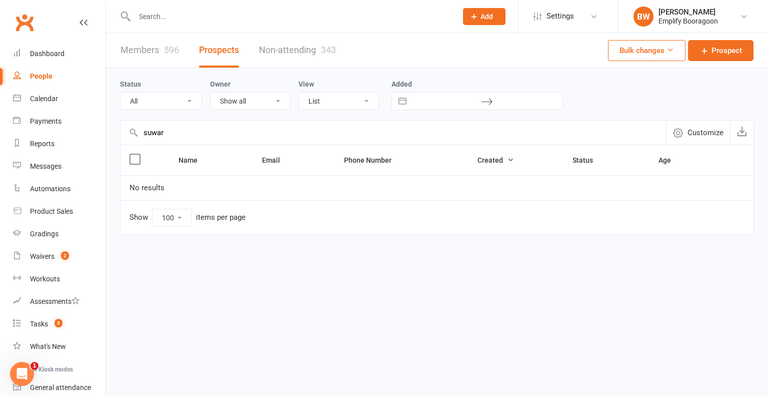
type input "suwar"
click at [300, 60] on link "Non-attending 343" at bounding box center [297, 50] width 77 height 35
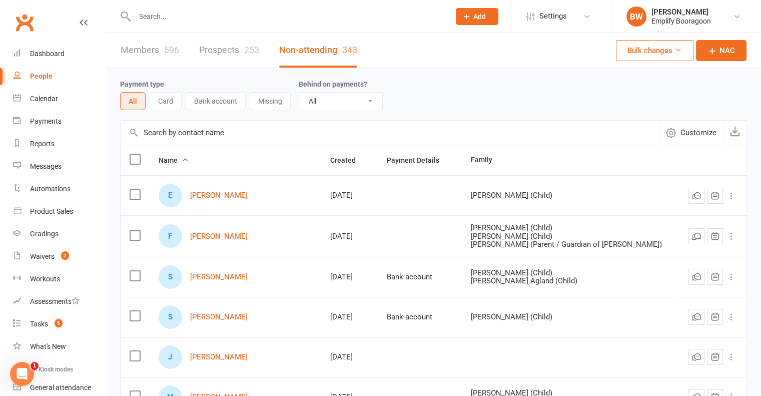
click at [192, 137] on input "text" at bounding box center [390, 133] width 538 height 24
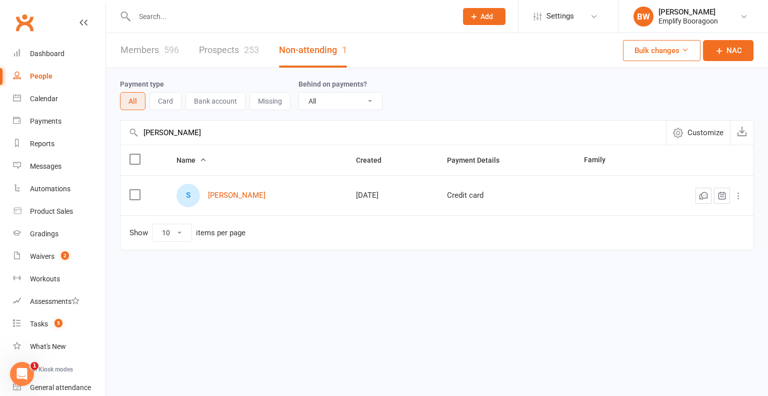
type input "[PERSON_NAME]"
click at [740, 195] on icon at bounding box center [739, 196] width 10 height 10
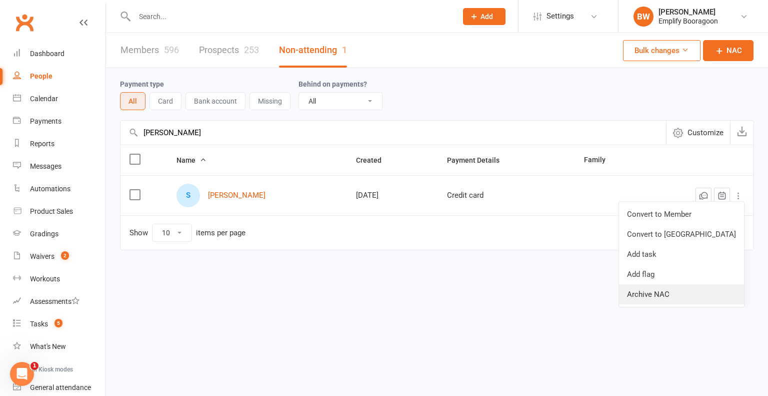
click at [688, 291] on link "Archive NAC" at bounding box center [681, 294] width 125 height 20
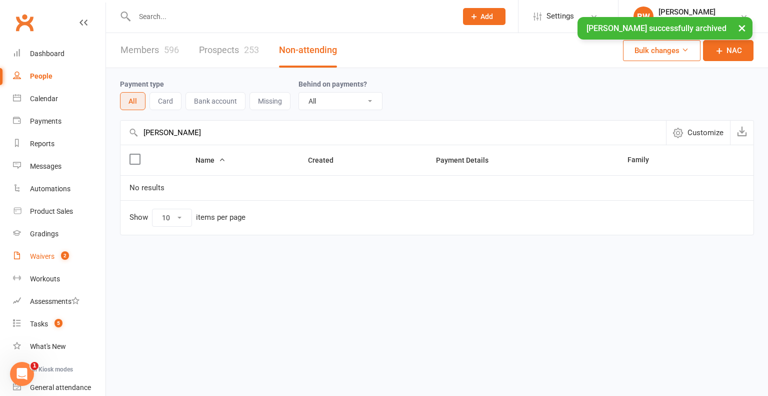
click at [52, 256] on div "Waivers" at bounding box center [42, 256] width 25 height 8
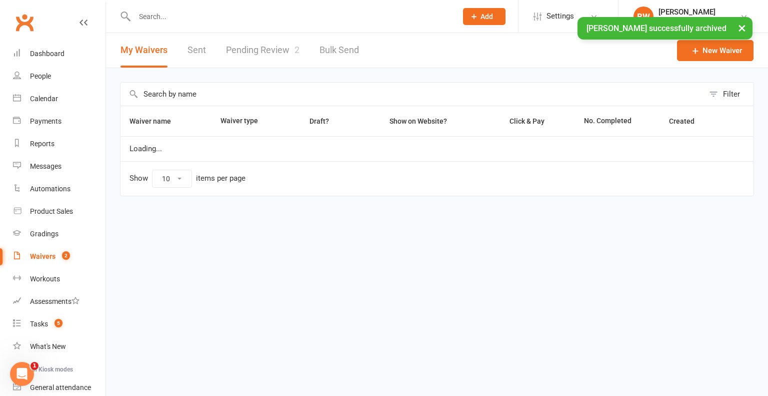
select select "100"
click at [288, 49] on link "Pending Review 2" at bounding box center [263, 50] width 74 height 35
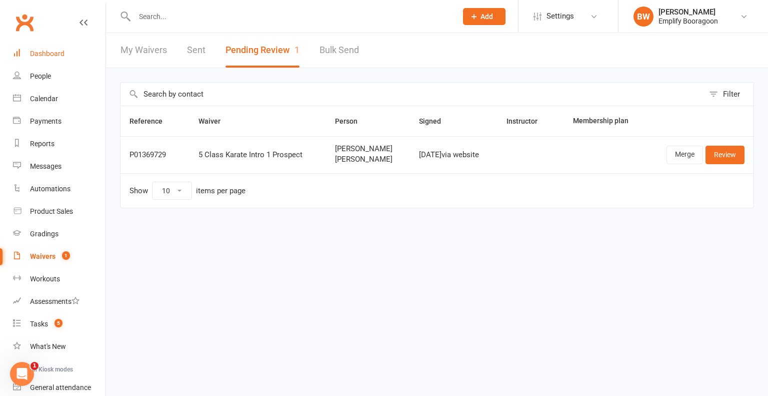
click at [46, 54] on div "Dashboard" at bounding box center [47, 54] width 35 height 8
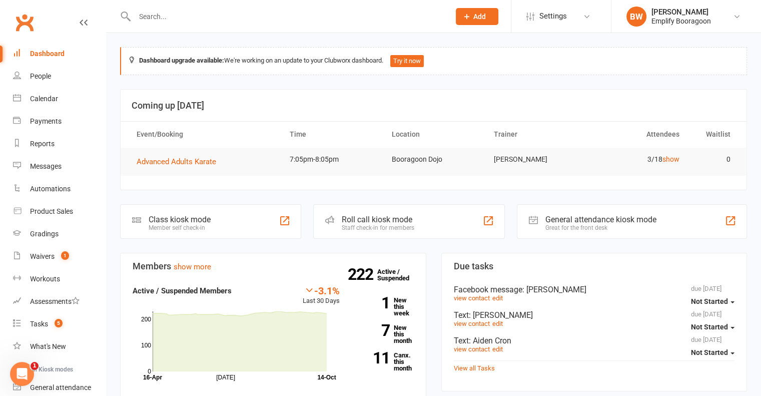
click at [60, 48] on link "Dashboard" at bounding box center [59, 54] width 93 height 23
